Goal: Communication & Community: Answer question/provide support

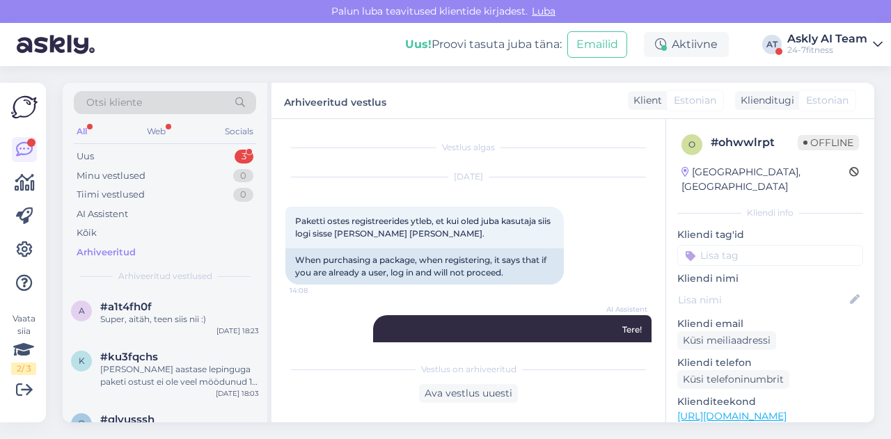
scroll to position [945, 0]
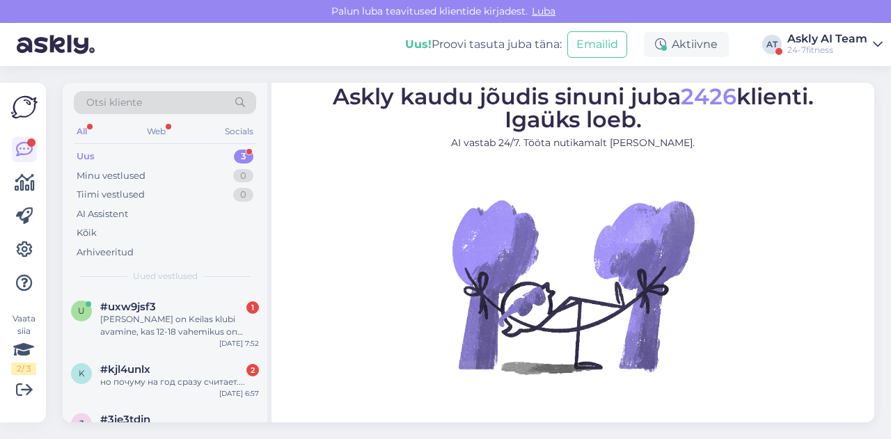
click at [844, 46] on div "24-7fitness" at bounding box center [827, 50] width 80 height 11
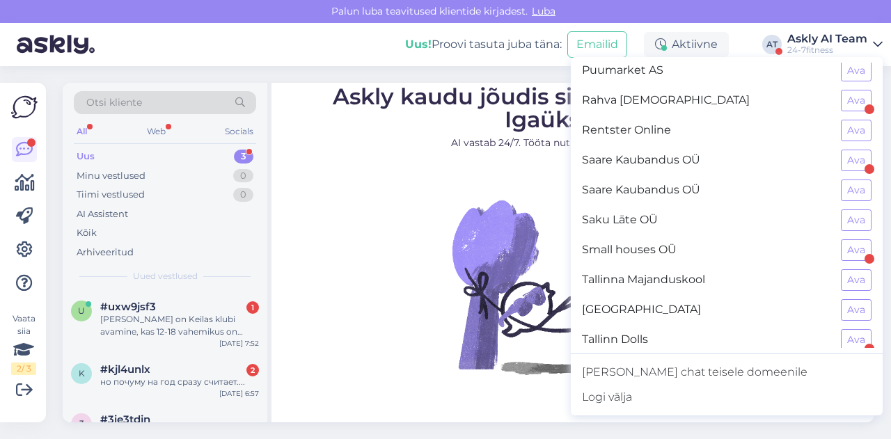
scroll to position [997, 0]
click at [845, 207] on button "Ava" at bounding box center [856, 218] width 31 height 22
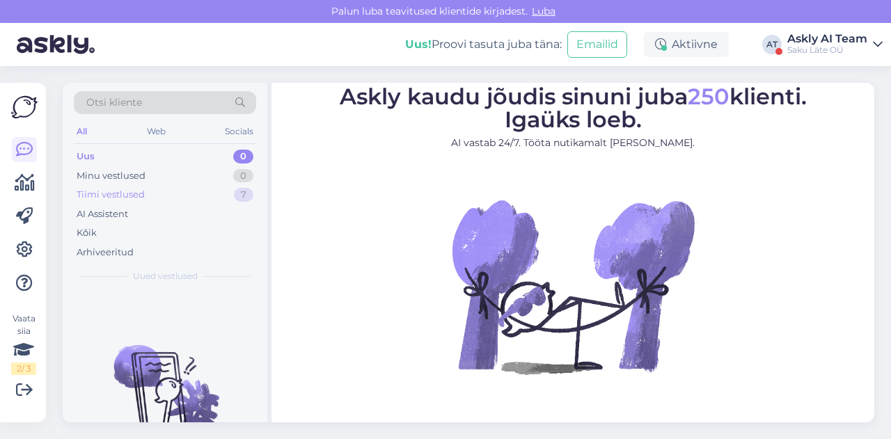
click at [160, 202] on div "Tiimi vestlused 7" at bounding box center [165, 194] width 182 height 19
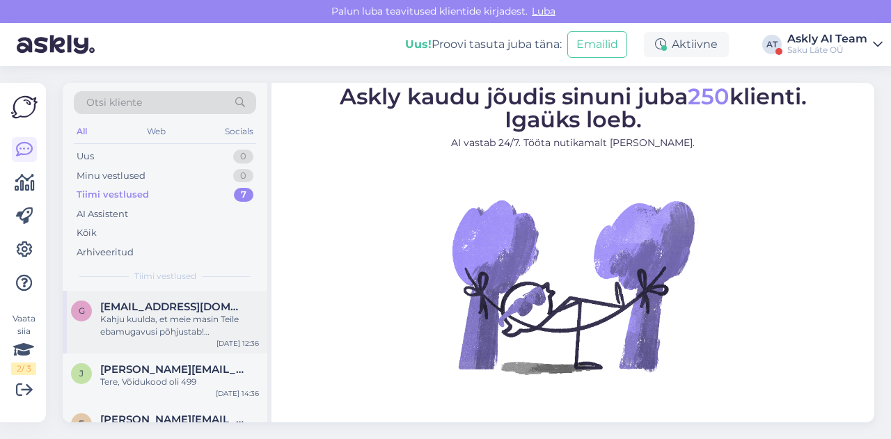
click at [184, 317] on div "Kahju kuulda, et meie masin Teile ebamugavusi põhjustab! [GEOGRAPHIC_DATA] on t…" at bounding box center [179, 325] width 159 height 25
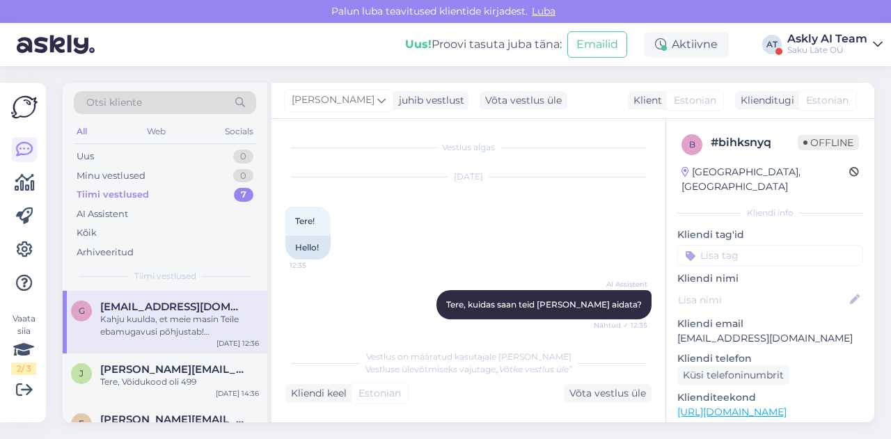
scroll to position [323, 0]
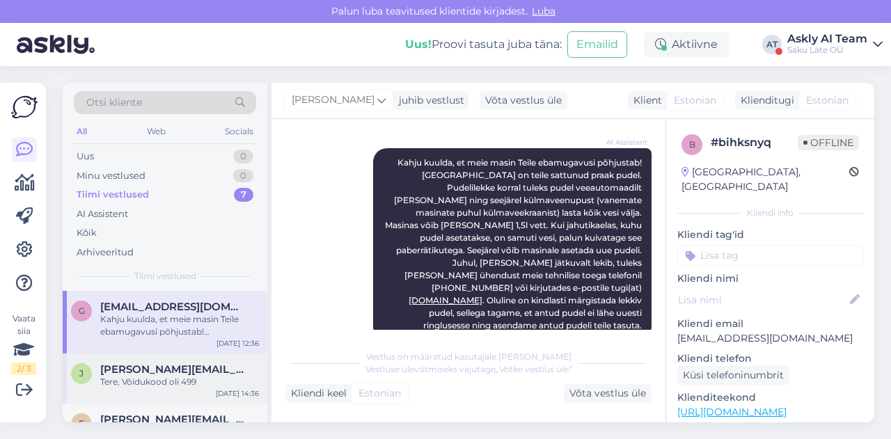
click at [121, 380] on div "Tere, Võidukood oli 499" at bounding box center [179, 382] width 159 height 13
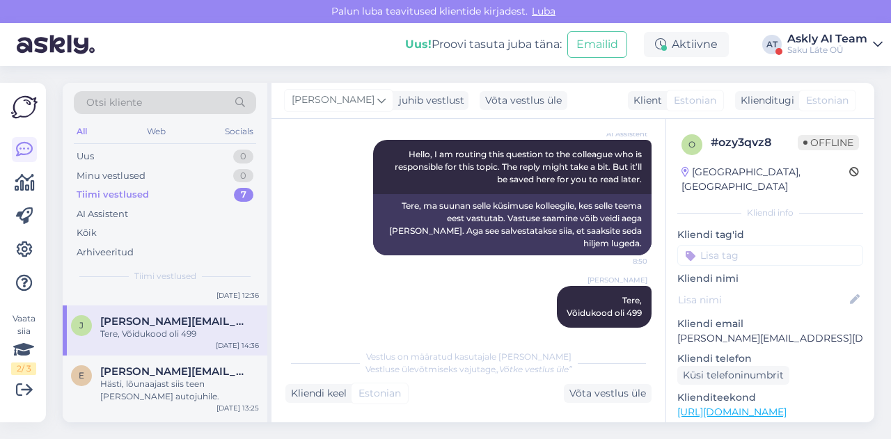
scroll to position [54, 0]
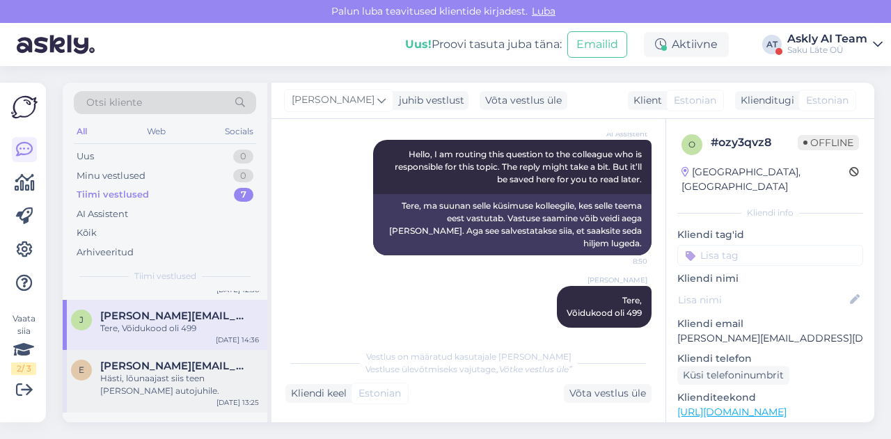
click at [164, 383] on div "Hästi, lõunaajast siis teen märku autojuhile." at bounding box center [179, 384] width 159 height 25
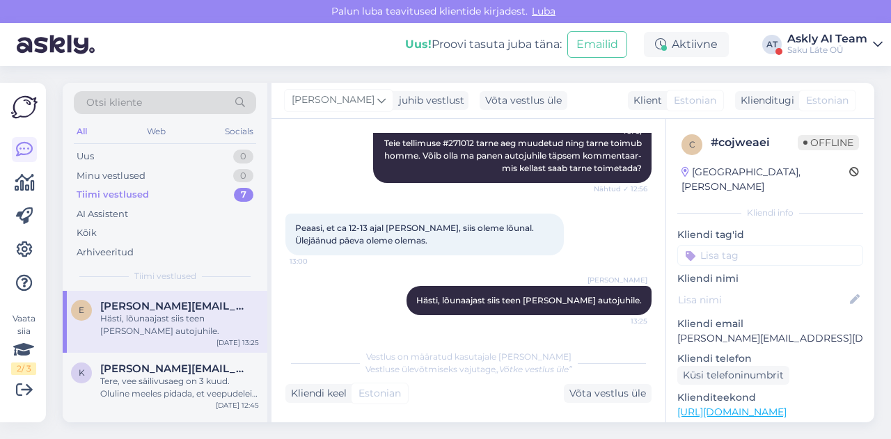
scroll to position [114, 0]
click at [131, 368] on span "kristo@envteenused.ee" at bounding box center [172, 368] width 145 height 13
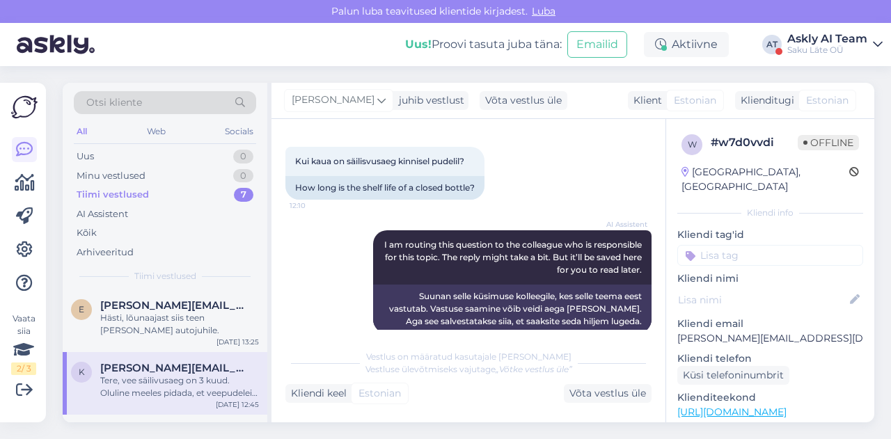
scroll to position [626, 0]
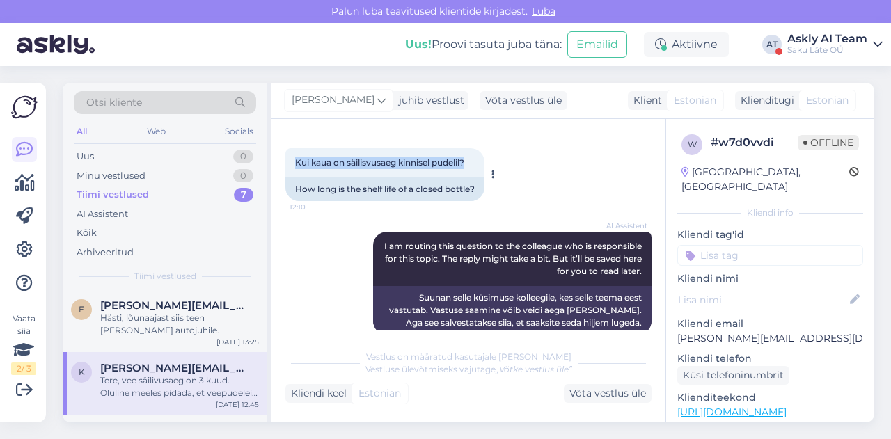
drag, startPoint x: 290, startPoint y: 161, endPoint x: 473, endPoint y: 166, distance: 183.8
click at [473, 166] on div "Kui kaua on säilisvusaeg kinnisel pudelil? 12:10" at bounding box center [384, 162] width 199 height 29
copy span "Kui kaua on säilisvusaeg kinnisel pudelil?"
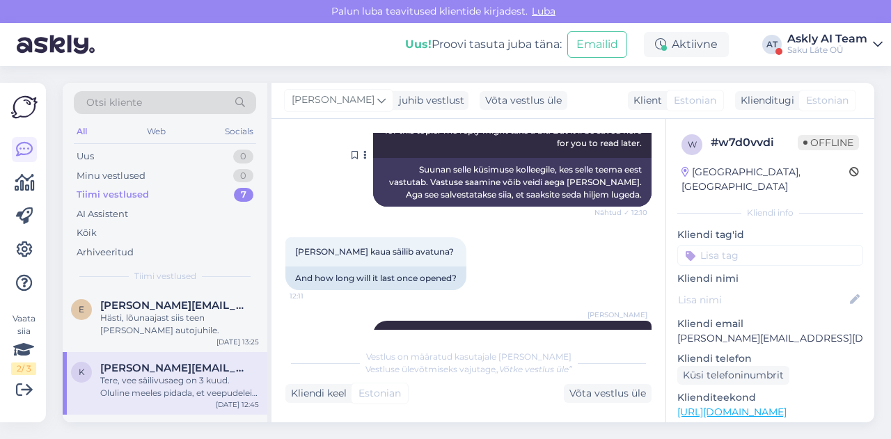
scroll to position [753, 0]
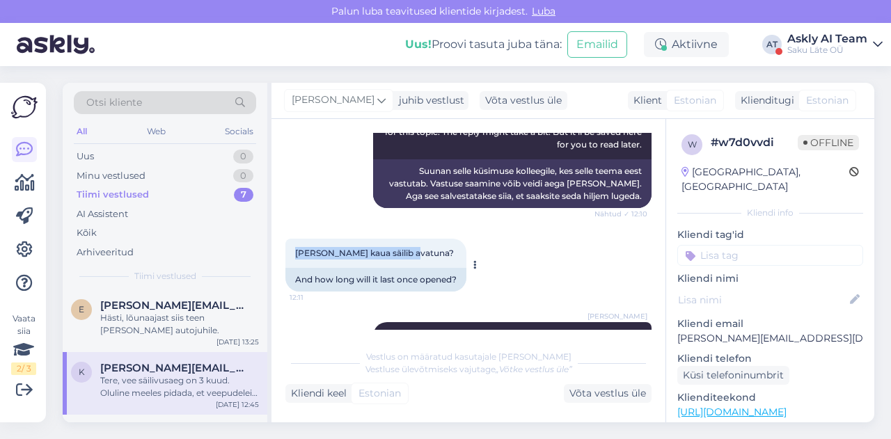
drag, startPoint x: 292, startPoint y: 254, endPoint x: 448, endPoint y: 262, distance: 156.8
click at [448, 262] on div "Ja kui kaua säilib avatuna? 12:11" at bounding box center [375, 253] width 181 height 29
copy span "Ja kui kaua säilib avatuna?"
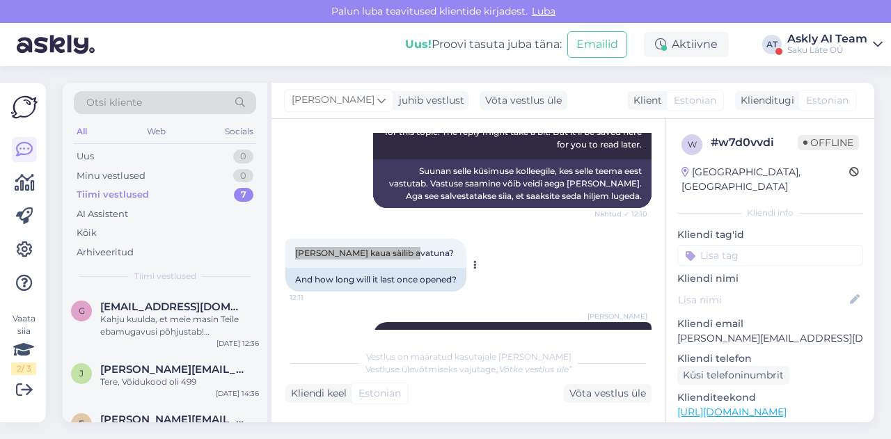
scroll to position [827, 0]
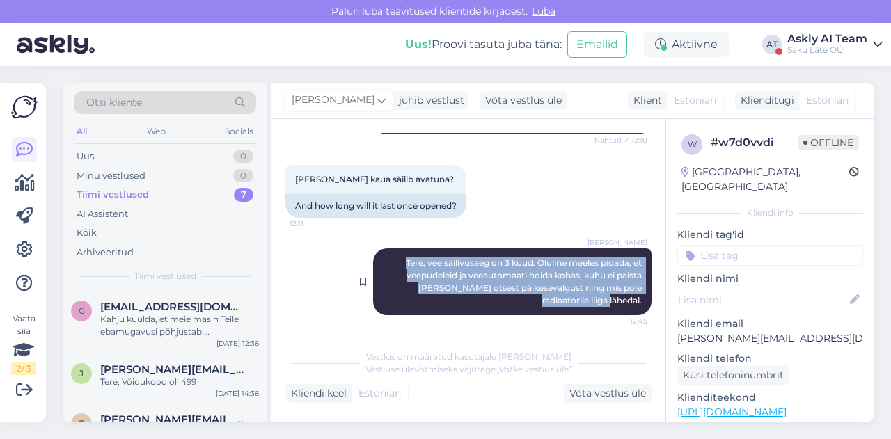
drag, startPoint x: 381, startPoint y: 262, endPoint x: 640, endPoint y: 299, distance: 260.8
click at [640, 299] on div "Anastassia Golub Tere, vee säilivusaeg on 3 kuud. Oluline meeles pidada, et vee…" at bounding box center [512, 281] width 278 height 67
copy span "Tere, vee säilivusaeg on 3 kuud. Oluline meeles pidada, et veepudeleid ja veeau…"
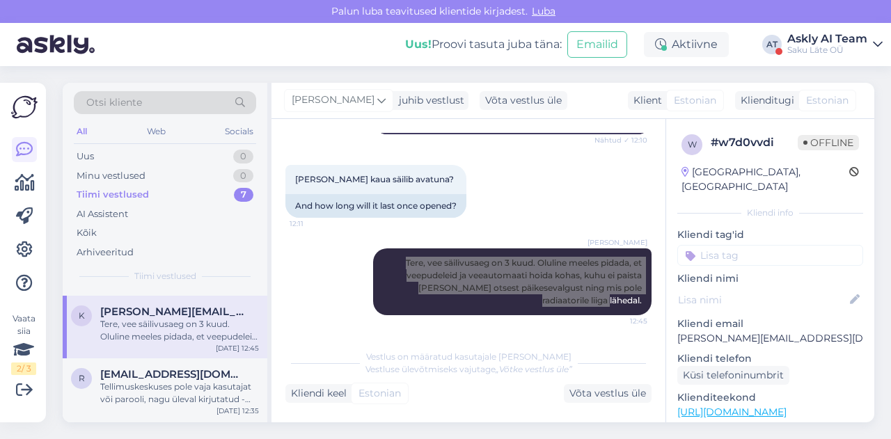
scroll to position [171, 0]
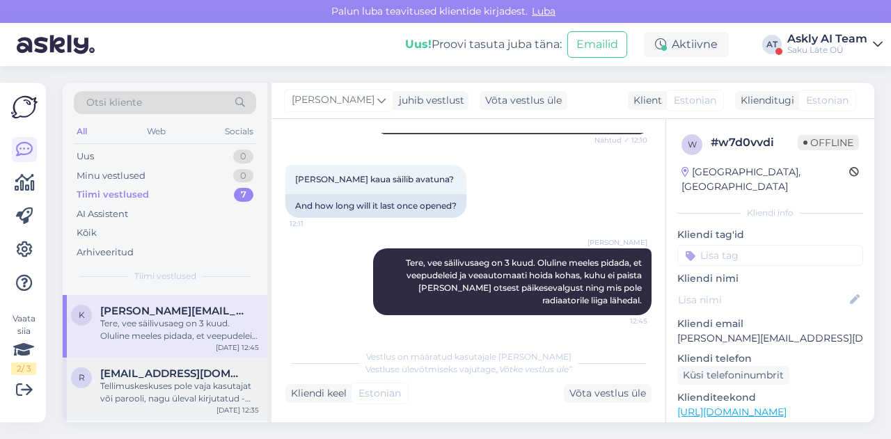
click at [149, 383] on div "Tellimuskeskuses pole vaja kasutajat või parooli, nagu üleval kirjutatud - dubl…" at bounding box center [179, 392] width 159 height 25
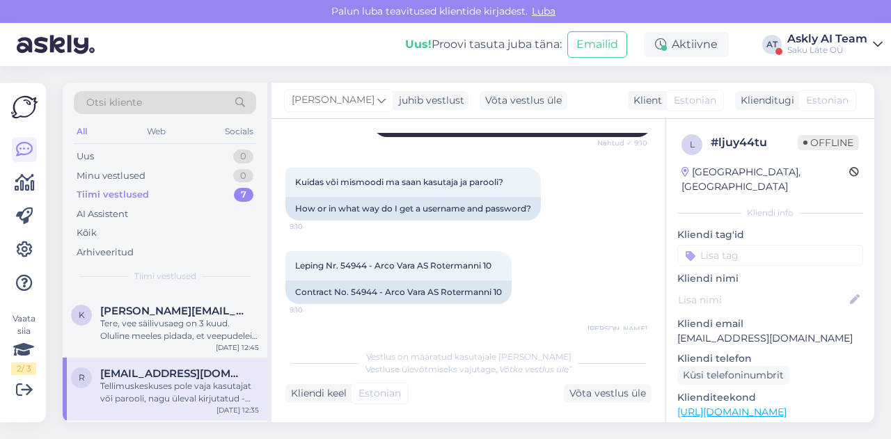
scroll to position [466, 0]
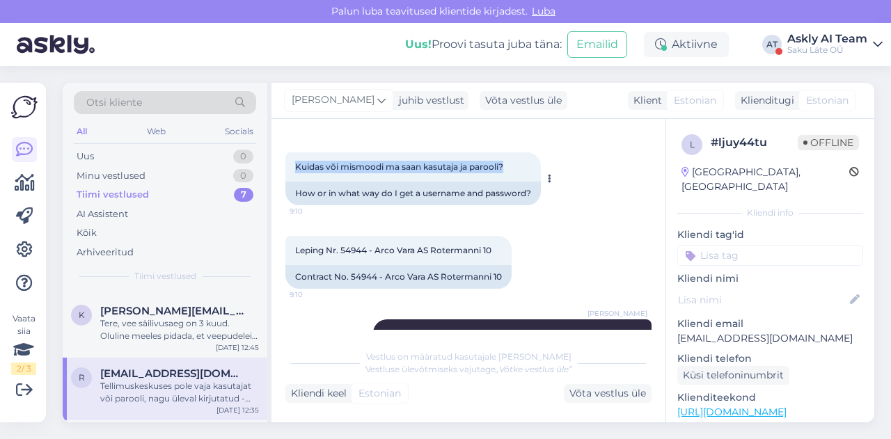
drag, startPoint x: 288, startPoint y: 155, endPoint x: 518, endPoint y: 162, distance: 229.8
click at [518, 162] on div "Kuidas või mismoodi ma saan kasutaja ja parooli? 9:10" at bounding box center [412, 166] width 255 height 29
copy span "Kuidas või mismoodi ma saan kasutaja ja parooli?"
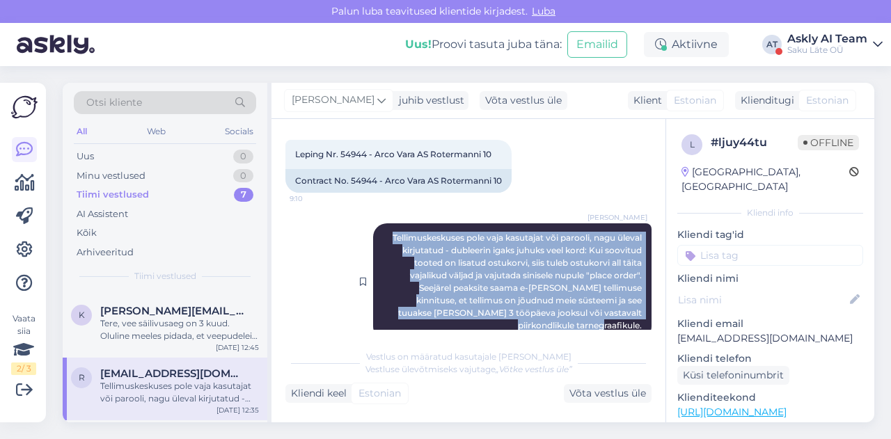
drag, startPoint x: 372, startPoint y: 222, endPoint x: 633, endPoint y: 299, distance: 272.7
click at [633, 299] on div "Anastassia Golub Tellimuskeskuses pole vaja kasutajat või parooli, nagu üleval …" at bounding box center [512, 281] width 278 height 117
copy span "Tellimuskeskuses pole vaja kasutajat või parooli, nagu üleval kirjutatud - dubl…"
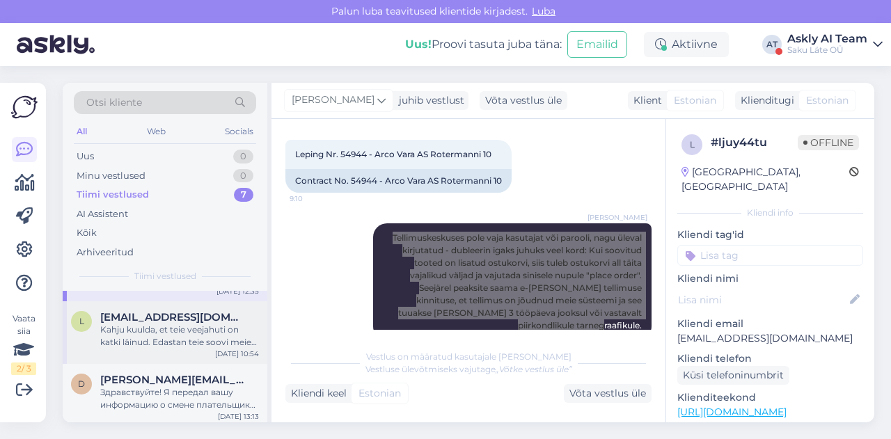
scroll to position [291, 0]
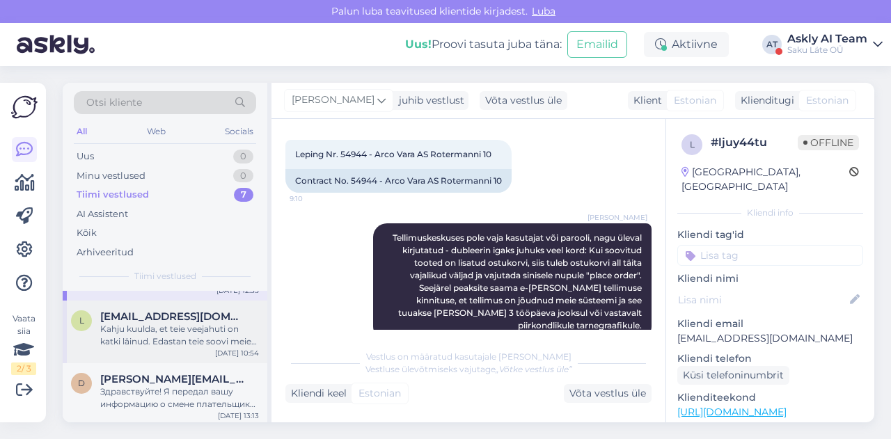
click at [164, 354] on div "l ladu@agio.ee Kahju kuulda, et teie veejahuti on katki läinud. Edastan teie so…" at bounding box center [165, 332] width 205 height 63
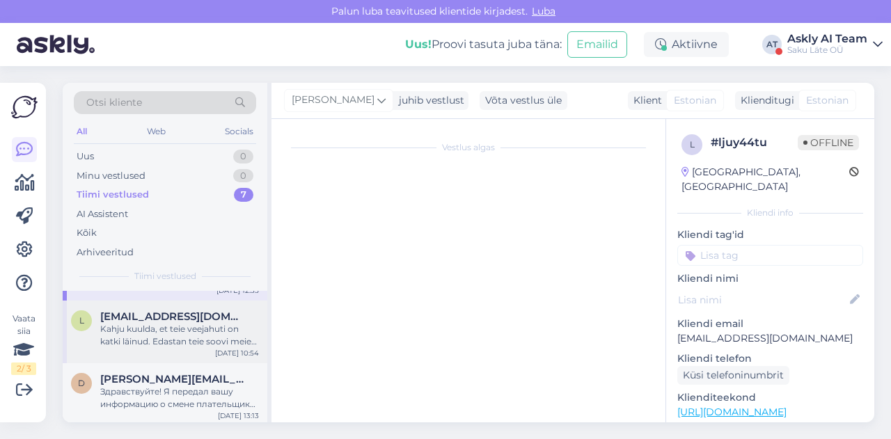
scroll to position [223, 0]
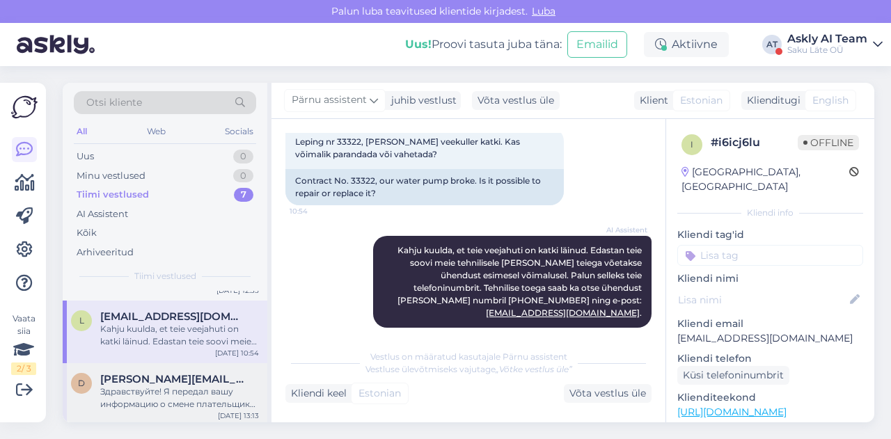
click at [173, 386] on div "Здравствуйте! Я передал вашу информацию о смене плательщика по договору № 36758…" at bounding box center [179, 398] width 159 height 25
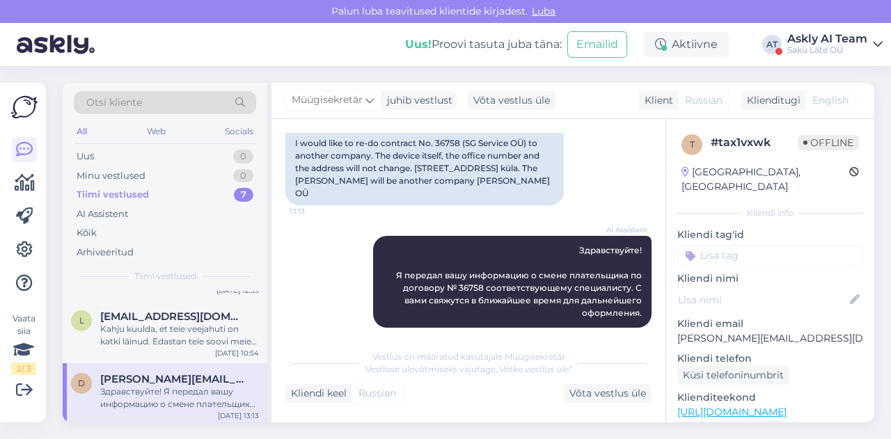
scroll to position [293, 0]
click at [129, 247] on div "Arhiveeritud" at bounding box center [105, 253] width 57 height 14
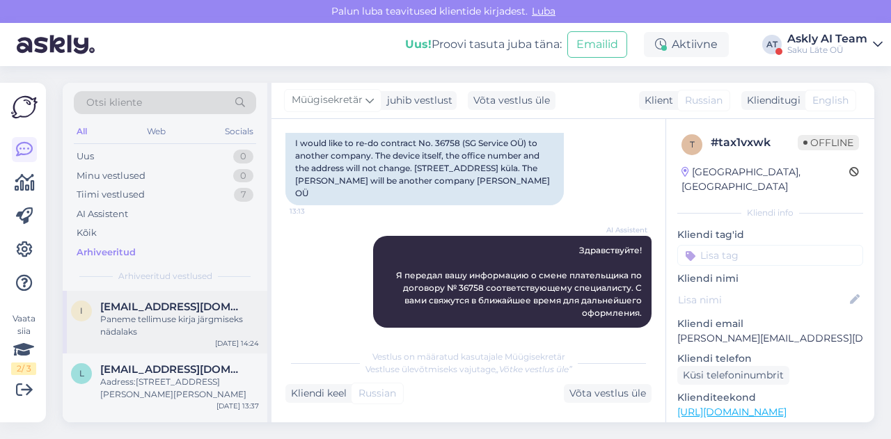
click at [190, 318] on div "Paneme tellimuse kirja järgmiseks nädalaks" at bounding box center [179, 325] width 159 height 25
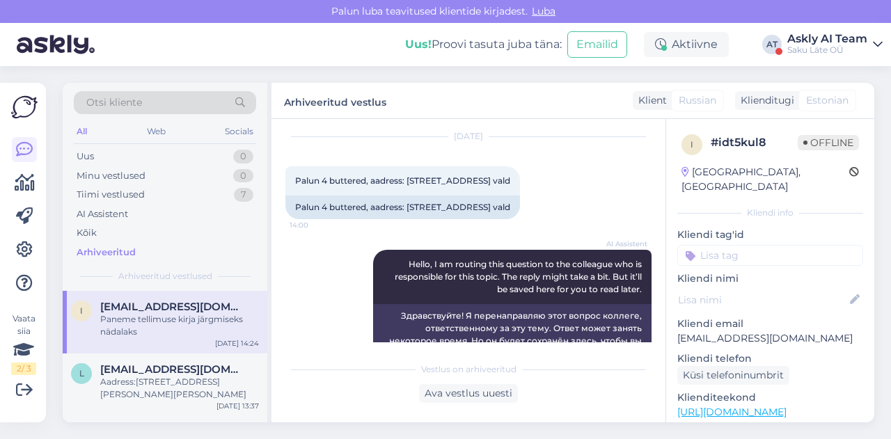
scroll to position [40, 0]
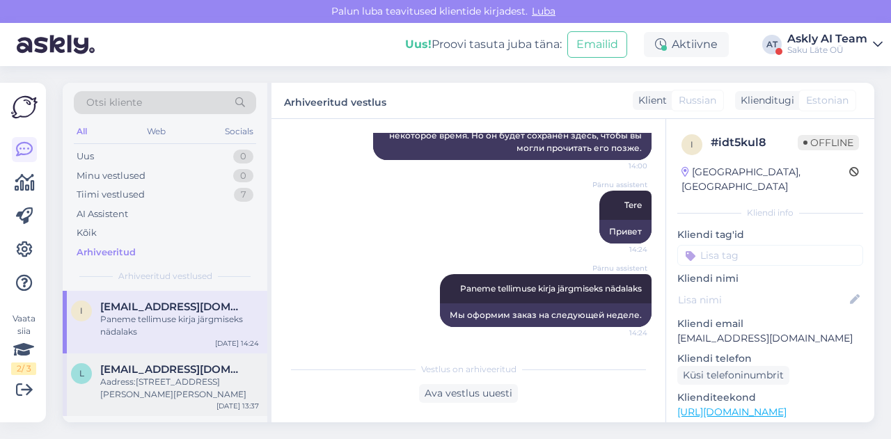
click at [195, 370] on span "Laurisusi1@gmail.com" at bounding box center [172, 369] width 145 height 13
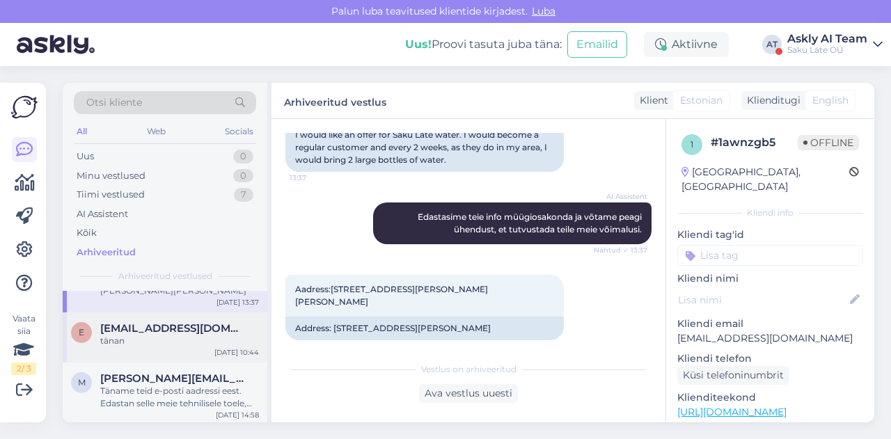
scroll to position [108, 0]
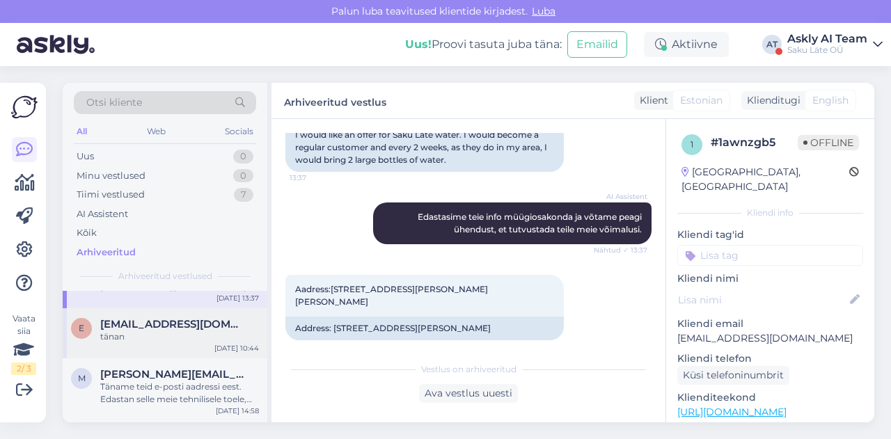
click at [174, 350] on div "e eve.salumaa@tallinnlv.ee tänan Sep 12 10:44" at bounding box center [165, 333] width 205 height 50
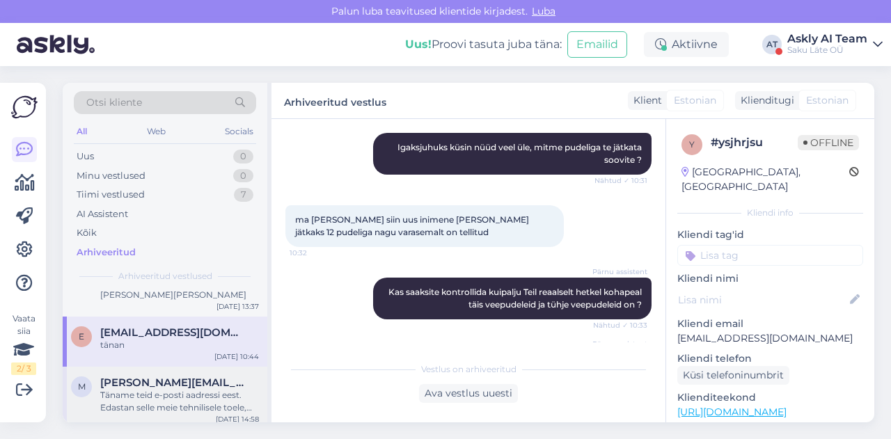
scroll to position [100, 0]
click at [138, 395] on div "Täname teid e-posti aadressi eest. Edastan selle meie tehnilisele toele, kes sa…" at bounding box center [179, 400] width 159 height 25
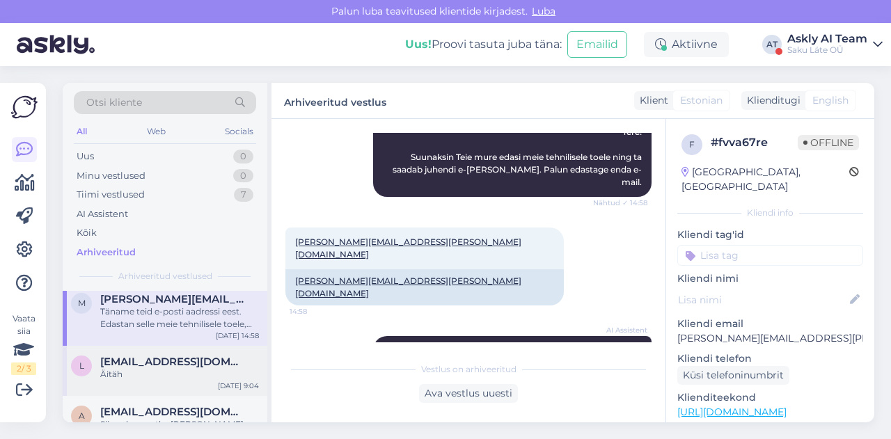
scroll to position [184, 0]
click at [150, 368] on div "Äitäh" at bounding box center [179, 373] width 159 height 13
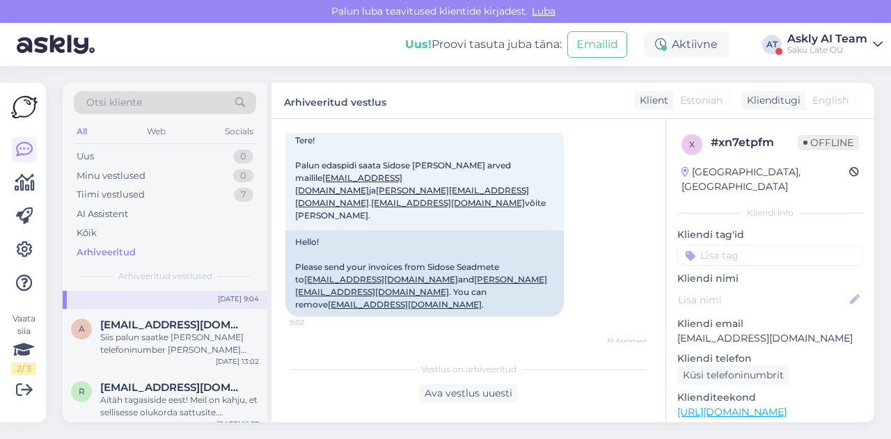
scroll to position [271, 0]
click at [175, 340] on div "Siis palun saatke meile oma telefoninumber ja e meili aadress, et müügiesinada …" at bounding box center [179, 343] width 159 height 25
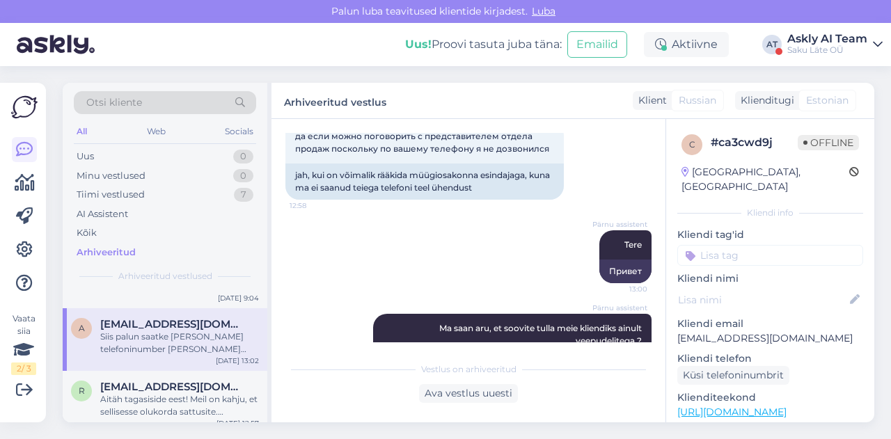
scroll to position [349, 0]
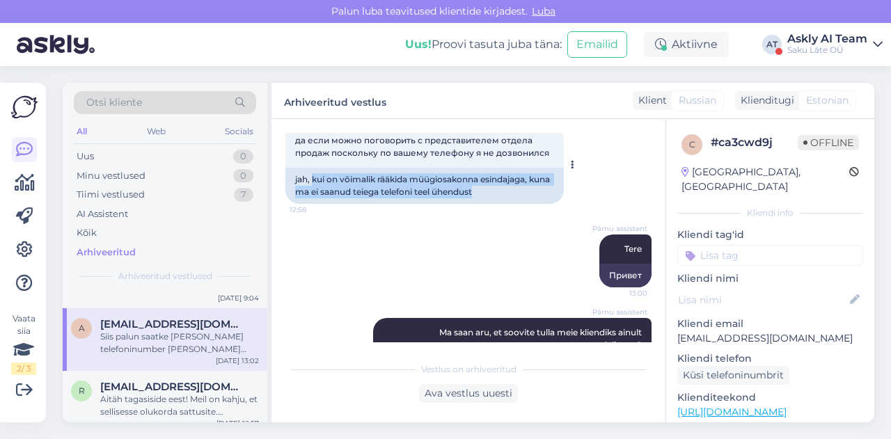
drag, startPoint x: 313, startPoint y: 154, endPoint x: 529, endPoint y: 176, distance: 216.9
click at [529, 176] on div "jah, kui on võimalik rääkida müügiosakonna esindajaga, kuna ma ei saanud teiega…" at bounding box center [424, 186] width 278 height 36
copy div "kui on võimalik rääkida müügiosakonna esindajaga, kuna ma ei saanud teiega tele…"
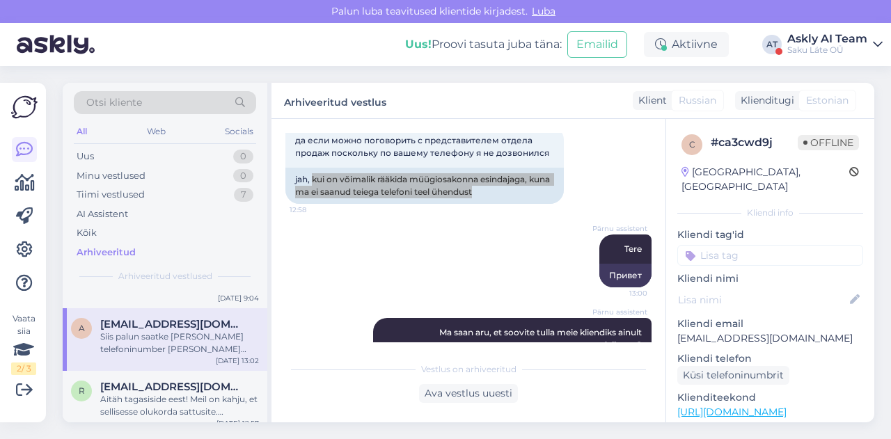
scroll to position [514, 0]
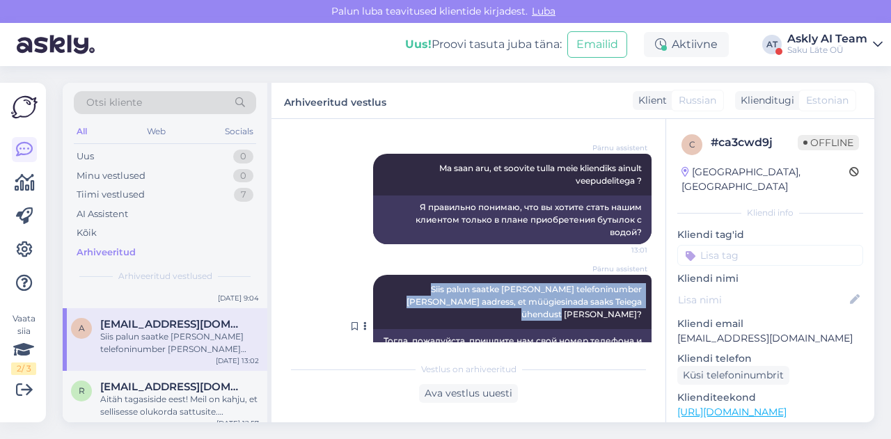
drag, startPoint x: 399, startPoint y: 250, endPoint x: 637, endPoint y: 272, distance: 238.4
click at [637, 275] on div "Pärnu assistent Siis palun saatke meile oma telefoninumber ja e meili aadress, …" at bounding box center [512, 302] width 278 height 54
copy span "Siis palun saatke meile oma telefoninumber ja e meili aadress, et müügiesinada …"
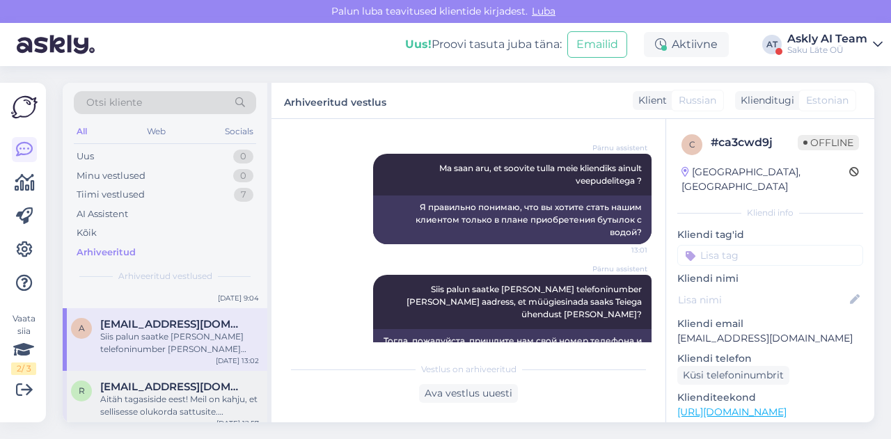
click at [168, 404] on div "Aitäh tagasiside eest! Meil on kahju, et sellisesse olukorda sattusite. Vabanda…" at bounding box center [179, 405] width 159 height 25
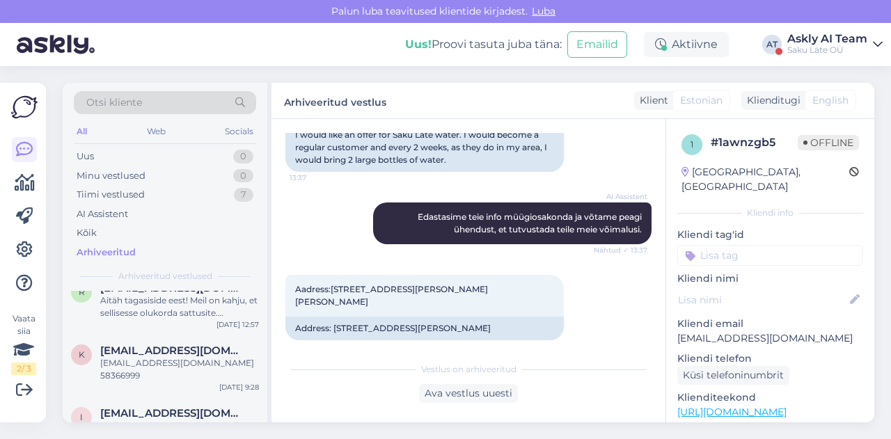
scroll to position [369, 0]
click at [163, 367] on div "ksenia.shupenya@gmail.com 58366999" at bounding box center [179, 370] width 159 height 25
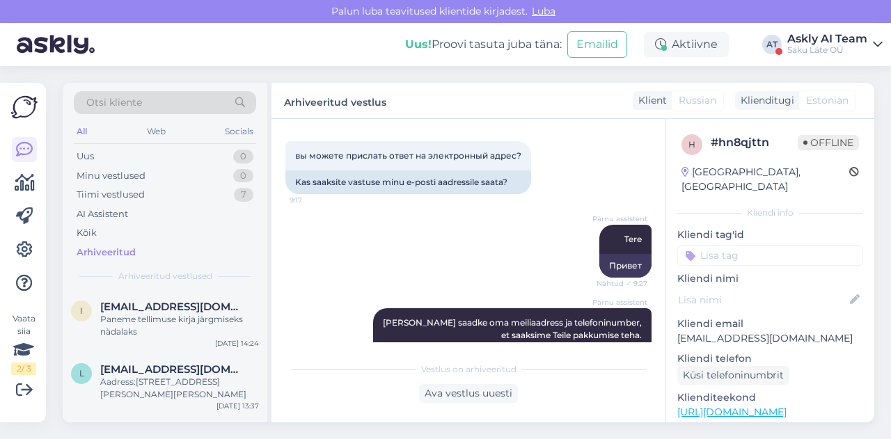
scroll to position [334, 0]
drag, startPoint x: 293, startPoint y: 178, endPoint x: 524, endPoint y: 184, distance: 231.1
click at [524, 184] on div "Kas saaksite vastuse minu e-posti aadressile saata?" at bounding box center [408, 183] width 246 height 24
copy div "Kas saaksite vastuse minu e-posti aadressile saata?"
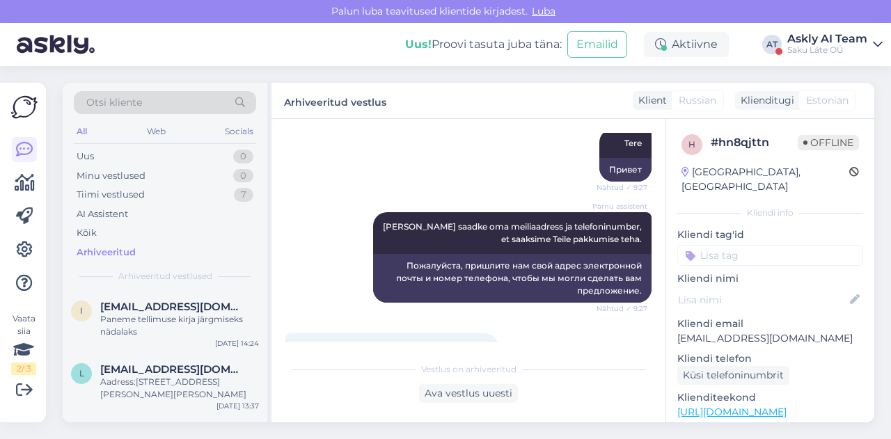
scroll to position [434, 0]
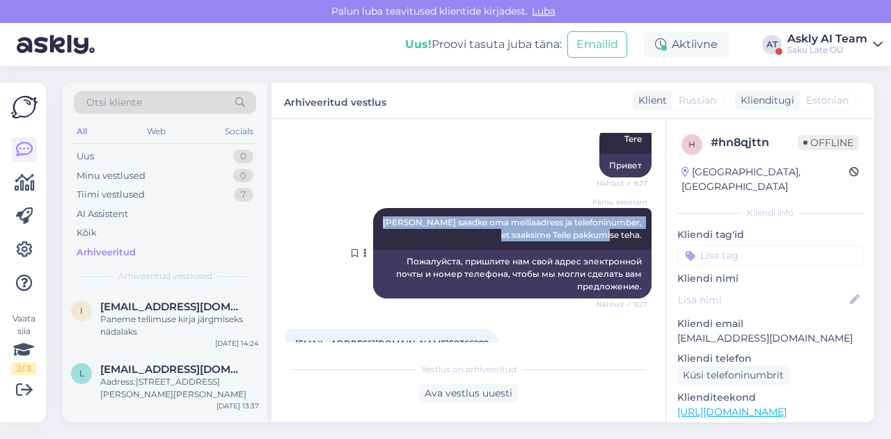
drag, startPoint x: 404, startPoint y: 222, endPoint x: 639, endPoint y: 232, distance: 235.4
click at [639, 232] on div "Pärnu assistent Palun saadke oma meiliaadress ja telefoninumber, et saaksime Te…" at bounding box center [512, 229] width 278 height 42
copy span "Palun saadke oma meiliaadress ja telefoninumber, et saaksime Teile pakkumise te…"
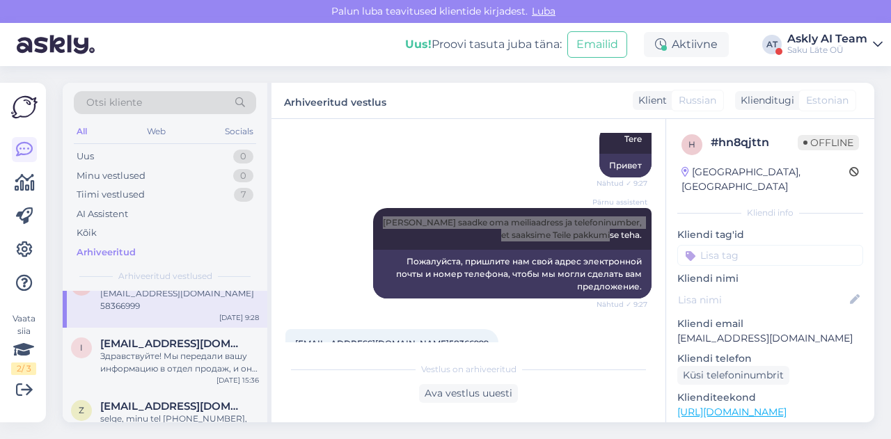
scroll to position [444, 0]
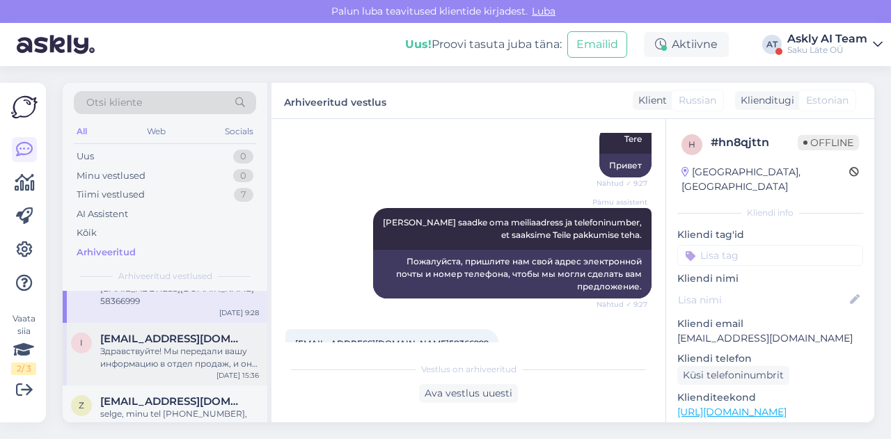
click at [149, 358] on div "Здравствуйте! Мы передали вашу информацию в отдел продаж, и они скоро свяжутся …" at bounding box center [179, 357] width 159 height 25
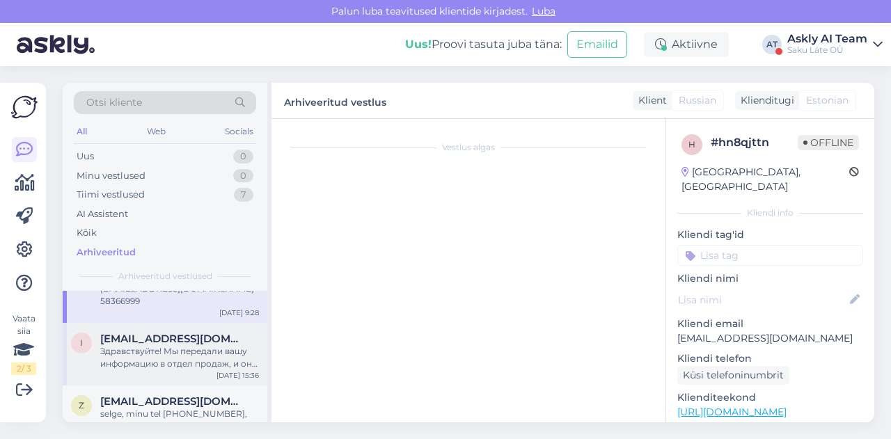
scroll to position [42, 0]
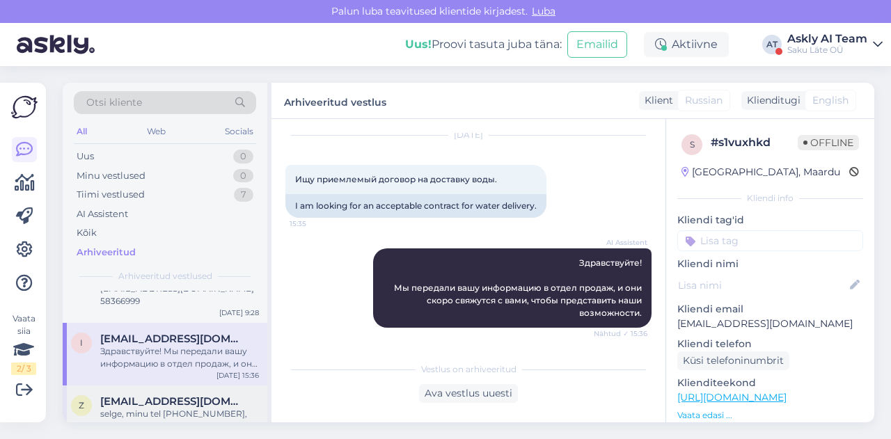
click at [173, 409] on div "selge, minu tel 5204109, Zoja Tint" at bounding box center [179, 420] width 159 height 25
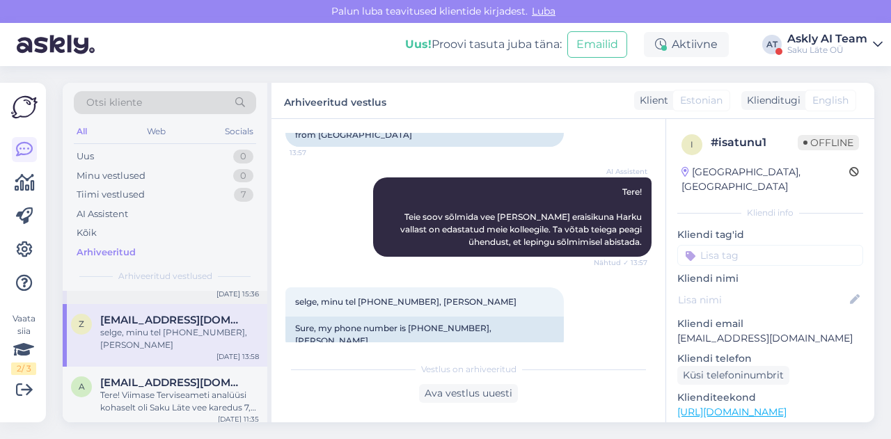
scroll to position [528, 0]
click at [167, 387] on div "Tere! Viimase Terviseameti analüüsi kohaselt oli Saku Läte vee karedus 7,4 ehk …" at bounding box center [179, 399] width 159 height 25
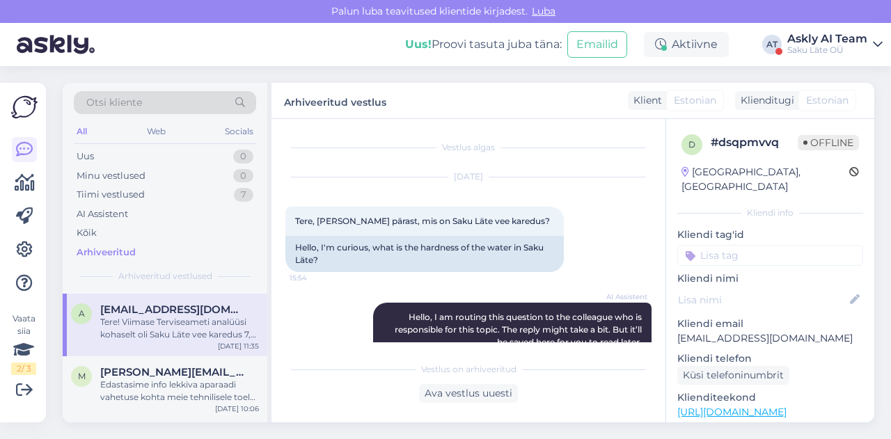
scroll to position [600, 0]
click at [145, 377] on div "Edastasime info lekkiva aparaadi vahetuse kohta meie tehnilisele toele, kes võt…" at bounding box center [179, 389] width 159 height 25
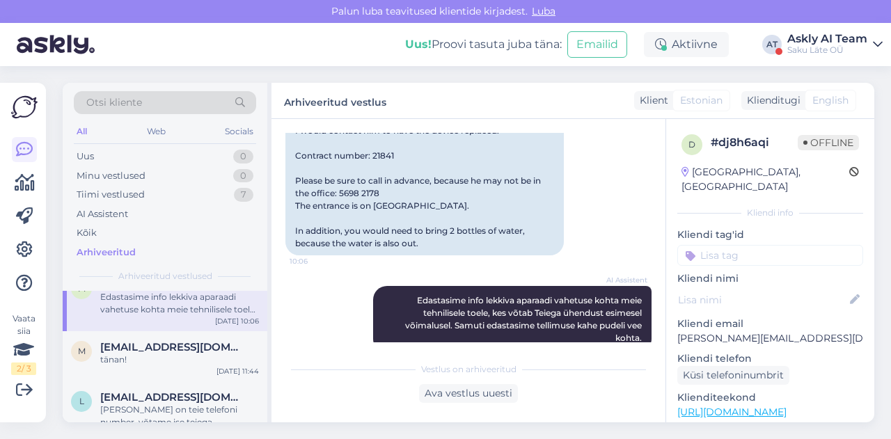
scroll to position [694, 0]
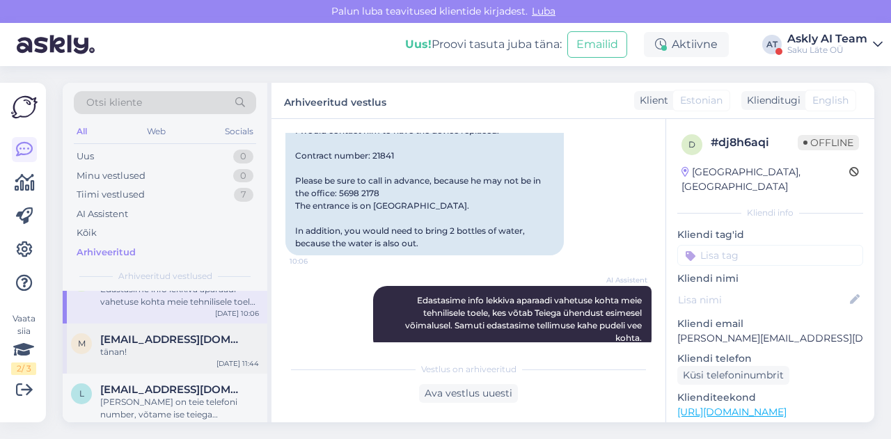
click at [131, 346] on div "tänan!" at bounding box center [179, 352] width 159 height 13
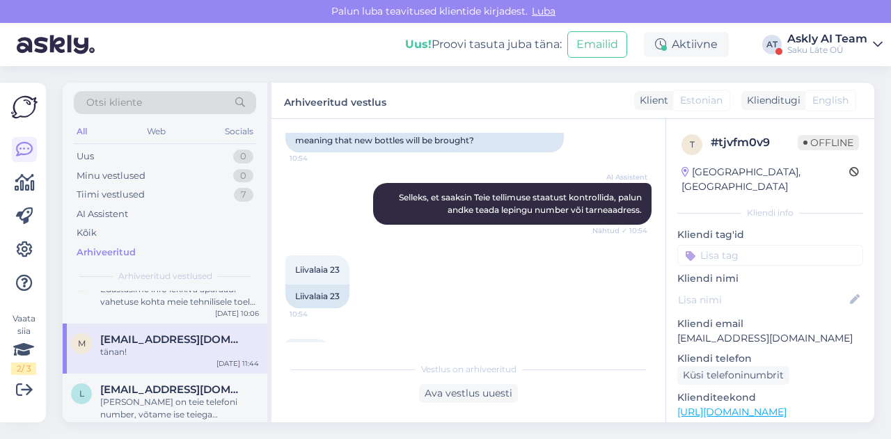
scroll to position [747, 0]
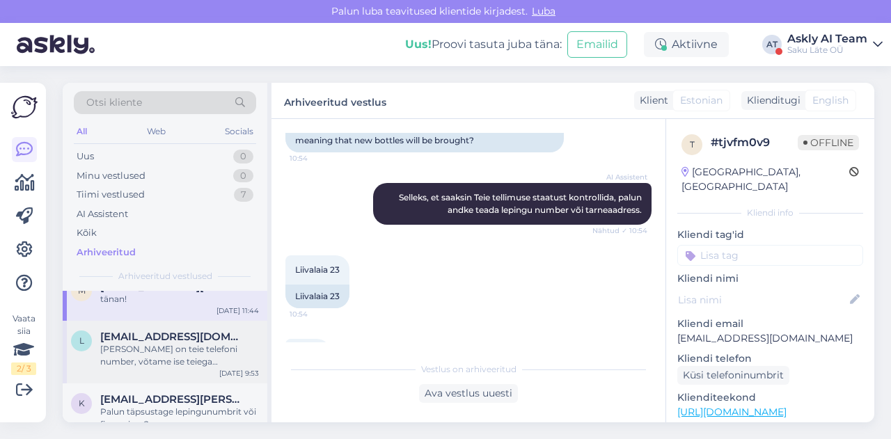
click at [171, 343] on div "Kuidas on teie telefoni number, võtame ise teiega ühendust?" at bounding box center [179, 355] width 159 height 25
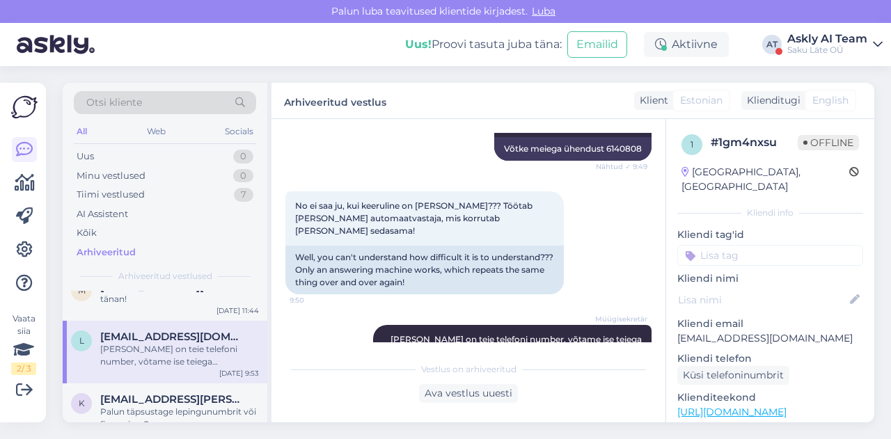
click at [468, 130] on div "Vestlus algas Sep 8 2025 Millal saab jälle Teiega telefoni teel vestelda? 9:36 …" at bounding box center [468, 270] width 394 height 303
